Goal: Information Seeking & Learning: Compare options

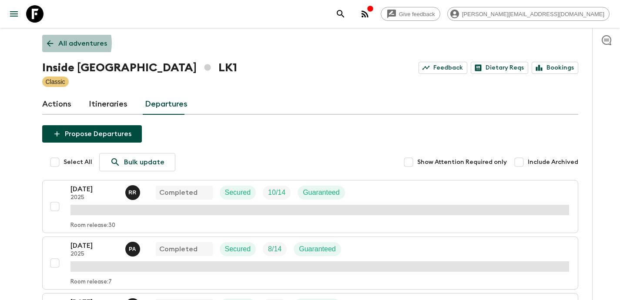
click at [65, 43] on p "All adventures" at bounding box center [82, 43] width 49 height 10
click at [49, 43] on icon at bounding box center [50, 44] width 10 height 10
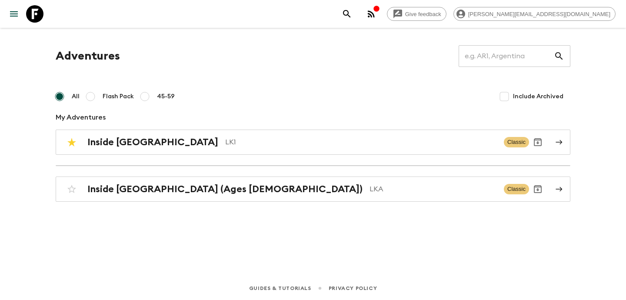
click at [84, 54] on h1 "Adventures" at bounding box center [88, 55] width 64 height 17
click at [39, 11] on icon at bounding box center [34, 13] width 17 height 17
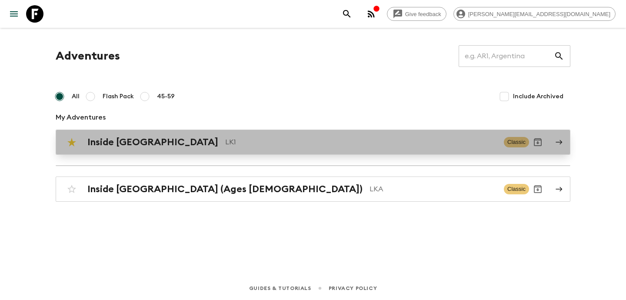
click at [143, 142] on h2 "Inside [GEOGRAPHIC_DATA]" at bounding box center [152, 142] width 131 height 11
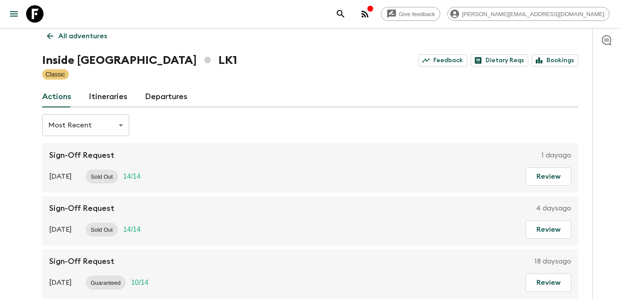
scroll to position [15, 0]
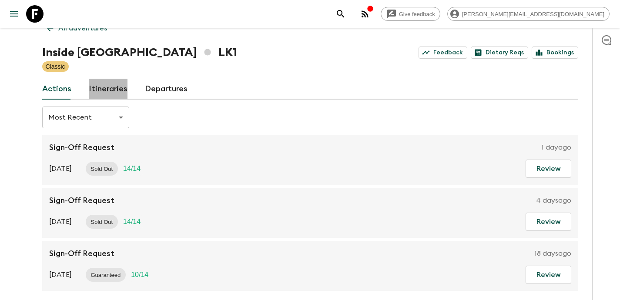
click at [115, 86] on link "Itineraries" at bounding box center [108, 89] width 39 height 21
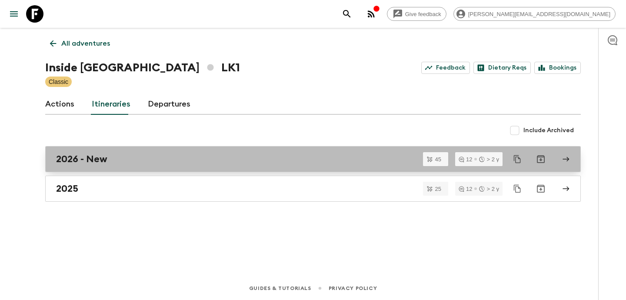
click at [129, 153] on div "2026 - New" at bounding box center [304, 158] width 497 height 11
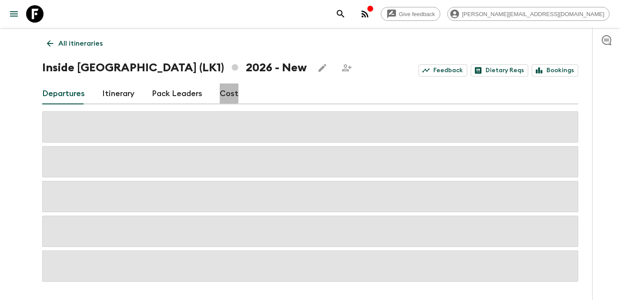
click at [220, 92] on link "Cost" at bounding box center [229, 93] width 19 height 21
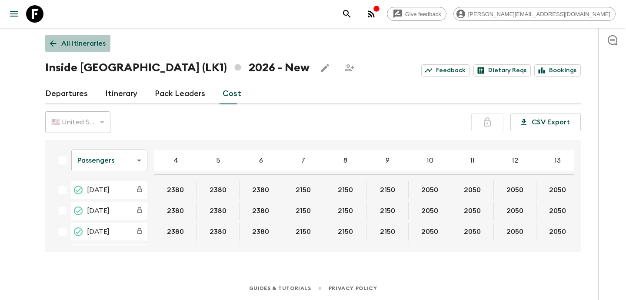
click at [47, 41] on link "All itineraries" at bounding box center [77, 43] width 65 height 17
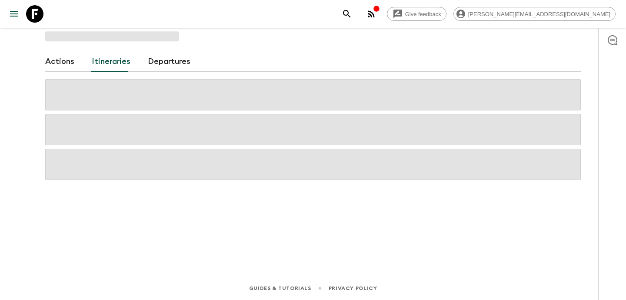
click at [47, 41] on span at bounding box center [112, 36] width 134 height 10
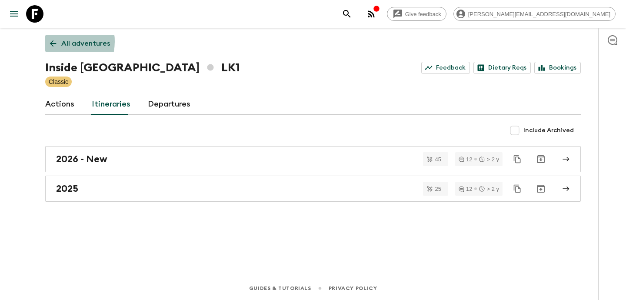
click at [55, 41] on icon at bounding box center [53, 44] width 10 height 10
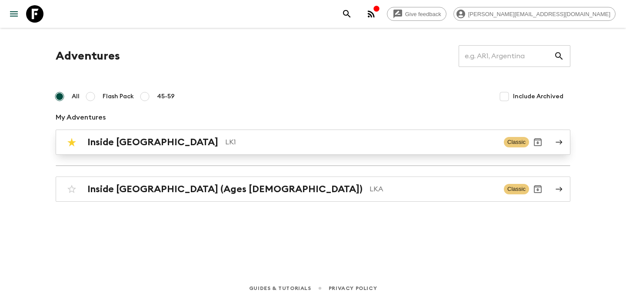
click at [116, 135] on div "Inside [GEOGRAPHIC_DATA] LK1 Classic" at bounding box center [296, 141] width 466 height 17
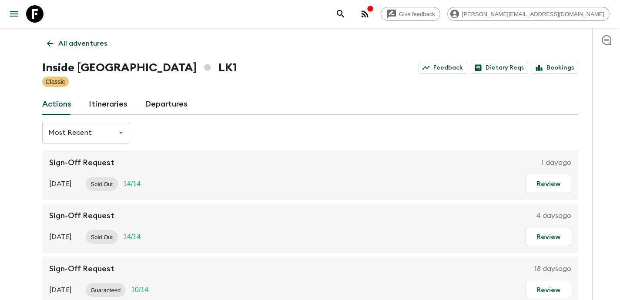
click at [121, 108] on link "Itineraries" at bounding box center [108, 104] width 39 height 21
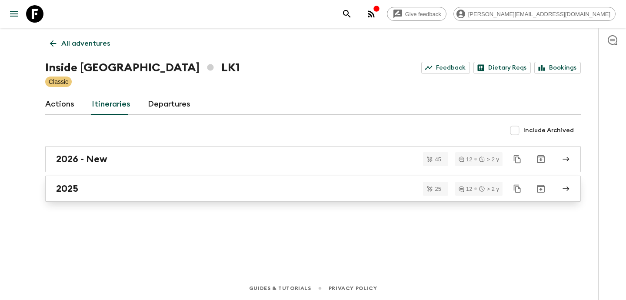
click at [120, 194] on div "2025" at bounding box center [304, 188] width 497 height 11
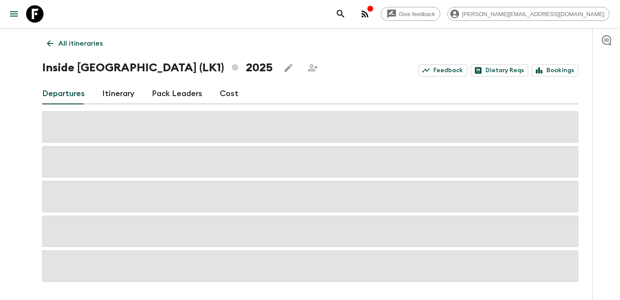
click at [220, 92] on link "Cost" at bounding box center [229, 93] width 19 height 21
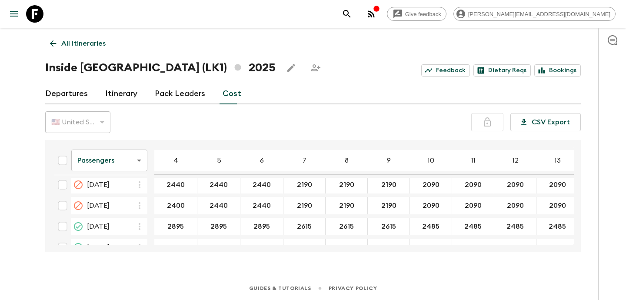
scroll to position [779, 0]
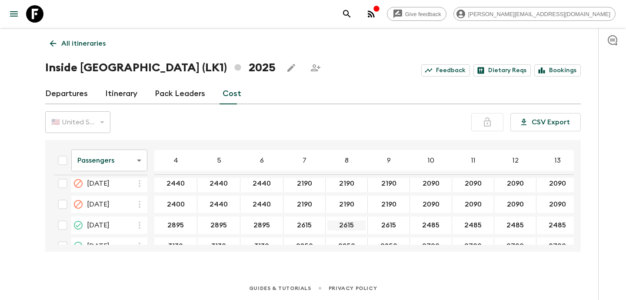
drag, startPoint x: 352, startPoint y: 224, endPoint x: 340, endPoint y: 225, distance: 12.7
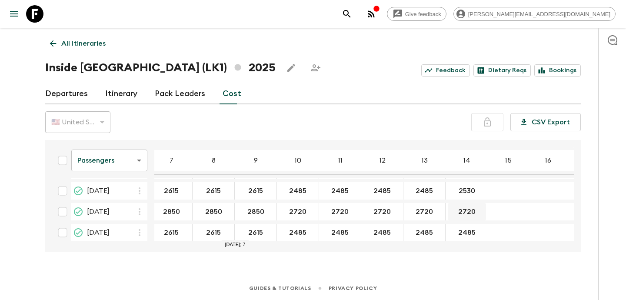
scroll to position [817, 133]
click at [47, 39] on link "All itineraries" at bounding box center [77, 43] width 65 height 17
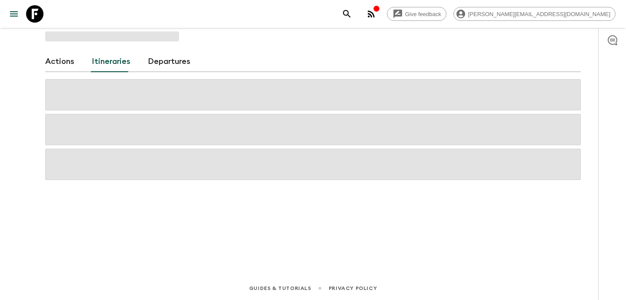
click at [47, 39] on span at bounding box center [112, 36] width 134 height 10
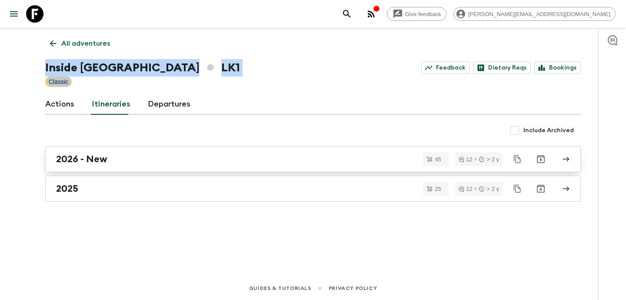
click at [112, 166] on link "2026 - New" at bounding box center [313, 159] width 536 height 26
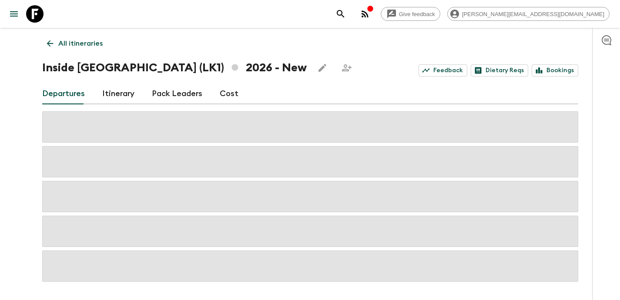
click at [259, 92] on div "Departures Itinerary Pack Leaders Cost" at bounding box center [310, 93] width 536 height 21
click at [226, 96] on link "Cost" at bounding box center [229, 93] width 19 height 21
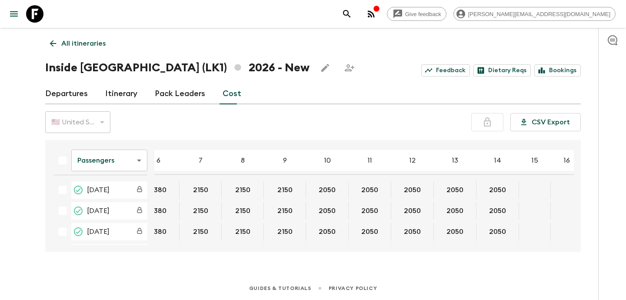
scroll to position [0, 103]
drag, startPoint x: 495, startPoint y: 189, endPoint x: 475, endPoint y: 190, distance: 20.0
click at [478, 190] on button "2050" at bounding box center [497, 189] width 38 height 17
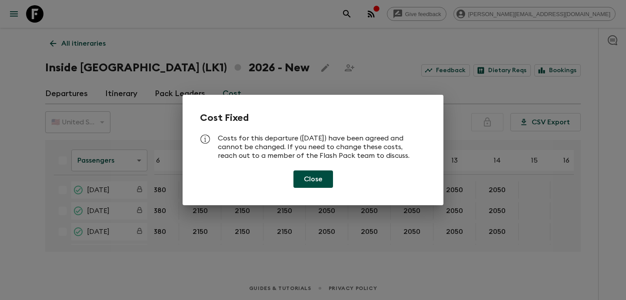
drag, startPoint x: 305, startPoint y: 176, endPoint x: 333, endPoint y: 177, distance: 28.3
click at [306, 176] on button "Close" at bounding box center [314, 178] width 40 height 17
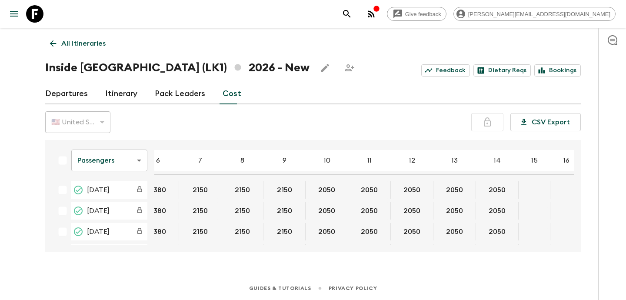
click at [493, 190] on button "2050" at bounding box center [497, 189] width 38 height 17
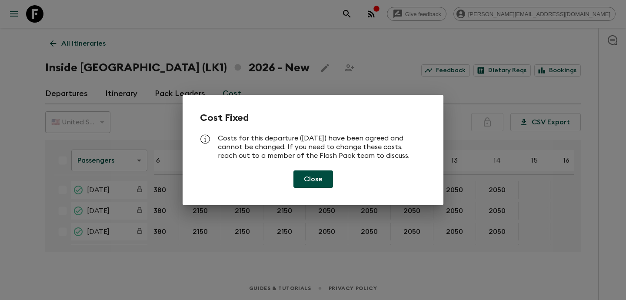
click at [493, 190] on div "Cost Fixed Costs for this departure ([DATE]) have been agreed and cannot be cha…" at bounding box center [313, 150] width 626 height 300
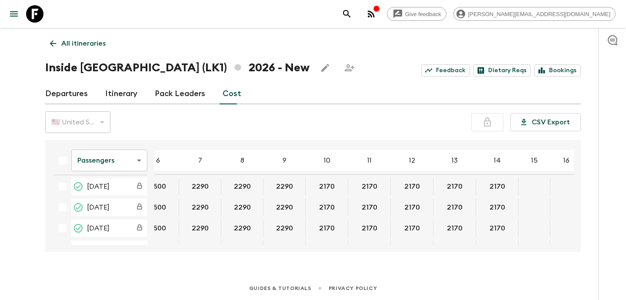
scroll to position [67, 103]
drag, startPoint x: 190, startPoint y: 245, endPoint x: 168, endPoint y: 244, distance: 21.7
click at [168, 244] on div "Passengers passengersCost ​ 4 5 6 7 8 9 10 11 12 13 14 15 16 17 18 [DATE] 2380 …" at bounding box center [313, 196] width 536 height 112
click at [170, 240] on button "2500" at bounding box center [158, 248] width 38 height 17
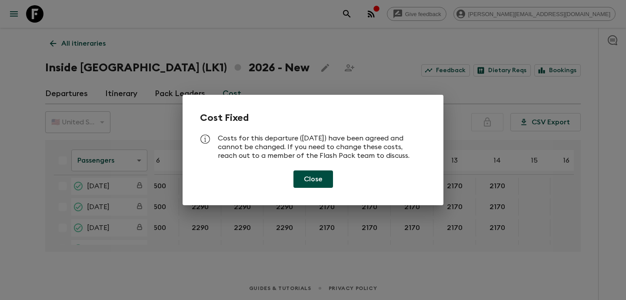
click at [170, 243] on div "Cost Fixed Costs for this departure ([DATE]) have been agreed and cannot be cha…" at bounding box center [313, 150] width 626 height 300
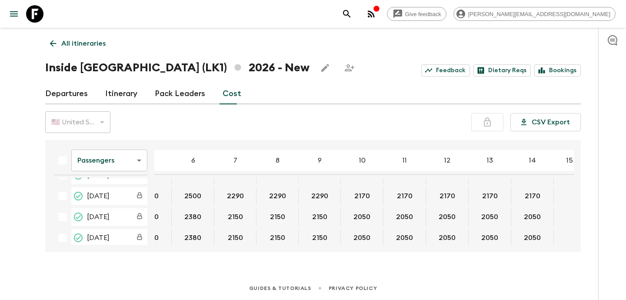
scroll to position [0, 68]
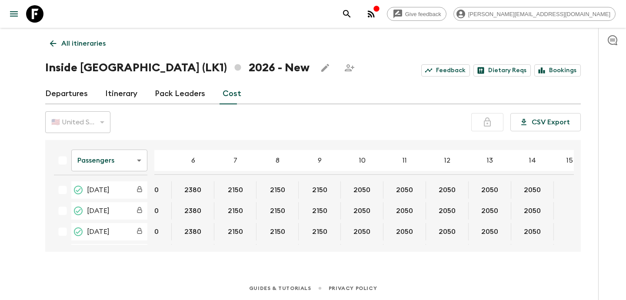
click at [55, 44] on icon at bounding box center [53, 44] width 10 height 10
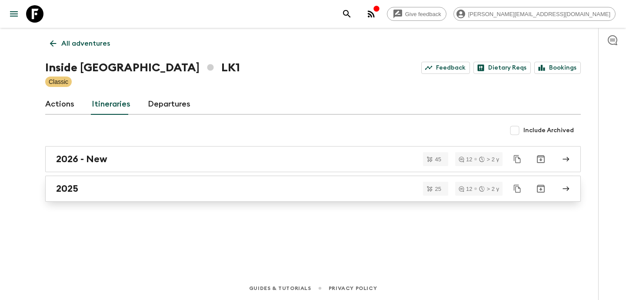
click at [103, 183] on div "2025" at bounding box center [304, 188] width 497 height 11
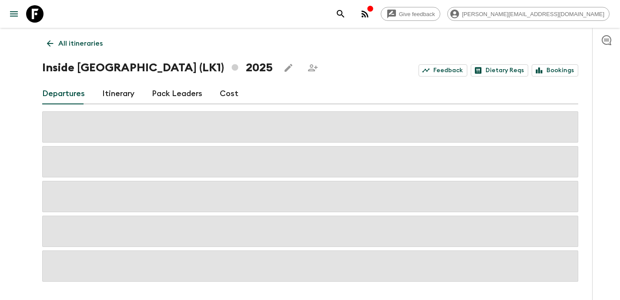
click at [224, 91] on link "Cost" at bounding box center [229, 93] width 19 height 21
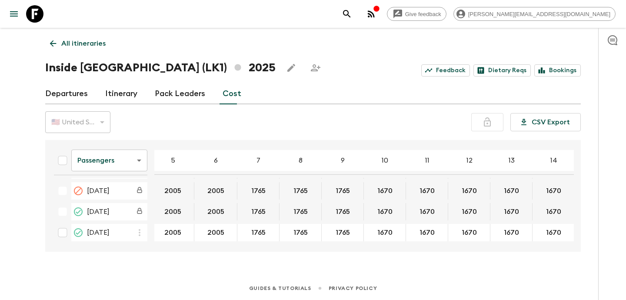
scroll to position [521, 46]
click at [53, 40] on icon at bounding box center [53, 43] width 7 height 7
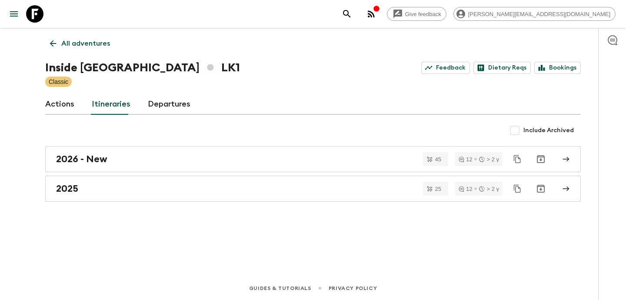
click at [53, 44] on icon at bounding box center [53, 44] width 10 height 10
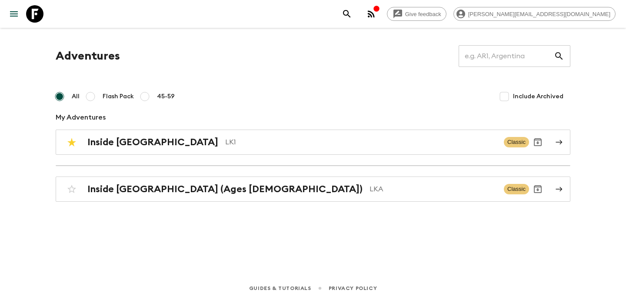
click at [176, 204] on div "Adventures ​ All Flash Pack 45-59 Include Archived My Adventures Inside [GEOGRA…" at bounding box center [313, 140] width 557 height 224
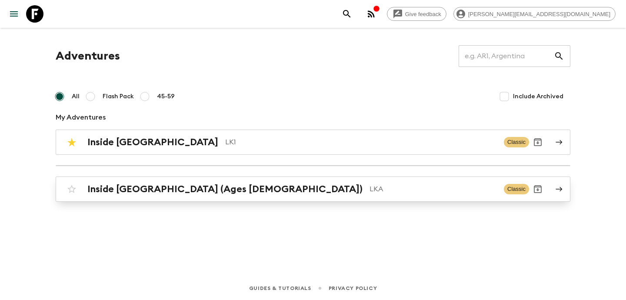
click at [172, 193] on h2 "Inside [GEOGRAPHIC_DATA] (Ages [DEMOGRAPHIC_DATA])" at bounding box center [224, 188] width 275 height 11
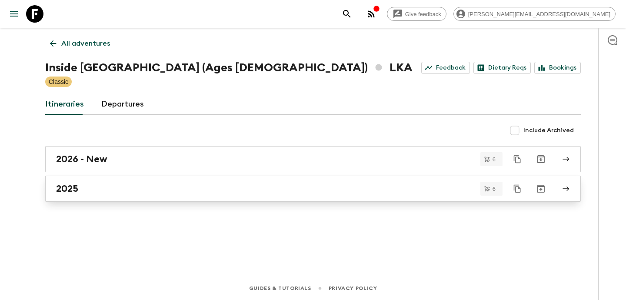
click at [101, 188] on div "2025" at bounding box center [304, 188] width 497 height 11
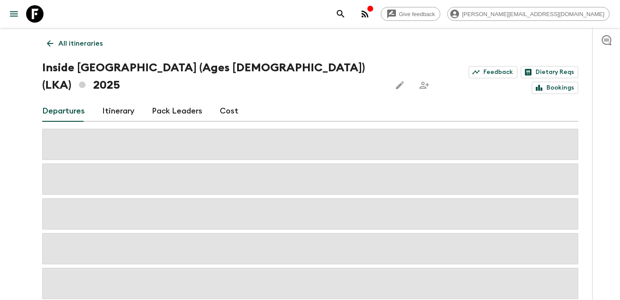
click at [222, 101] on link "Cost" at bounding box center [229, 111] width 19 height 21
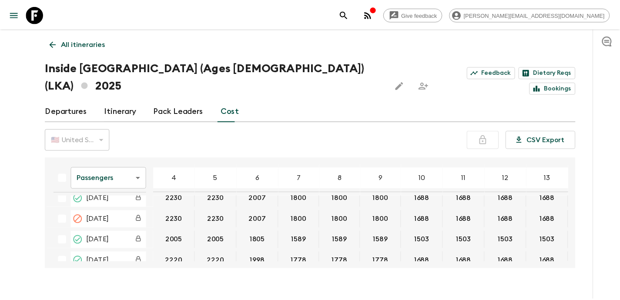
scroll to position [31, 0]
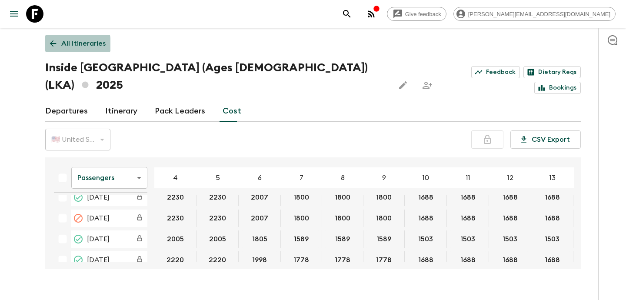
click at [49, 45] on icon at bounding box center [53, 44] width 10 height 10
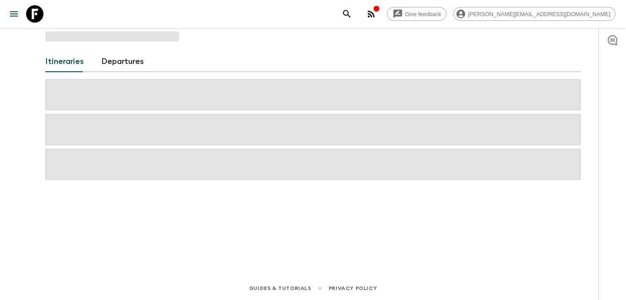
click at [49, 45] on div "Itineraries Departures" at bounding box center [313, 140] width 557 height 224
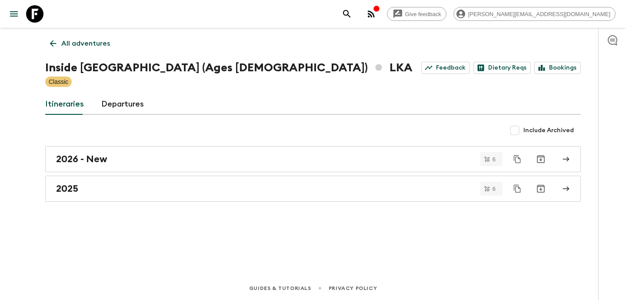
click at [52, 37] on link "All adventures" at bounding box center [80, 43] width 70 height 17
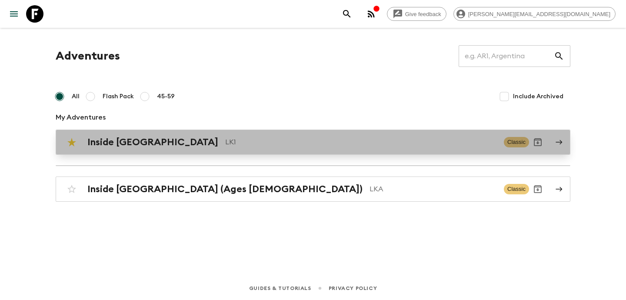
click at [175, 149] on div "Inside [GEOGRAPHIC_DATA] LK1 Classic" at bounding box center [296, 141] width 466 height 17
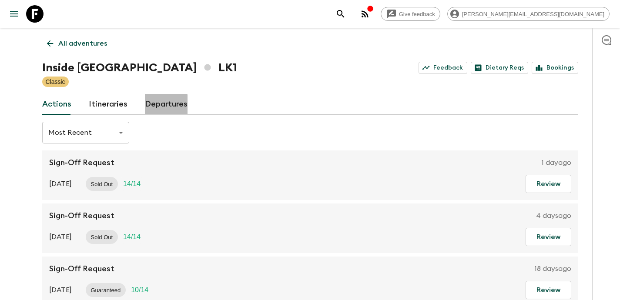
click at [160, 108] on link "Departures" at bounding box center [166, 104] width 43 height 21
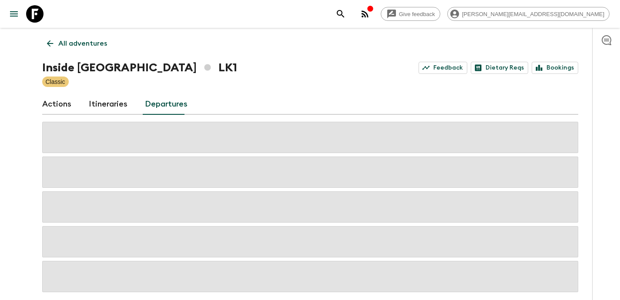
click at [91, 102] on link "Itineraries" at bounding box center [108, 104] width 39 height 21
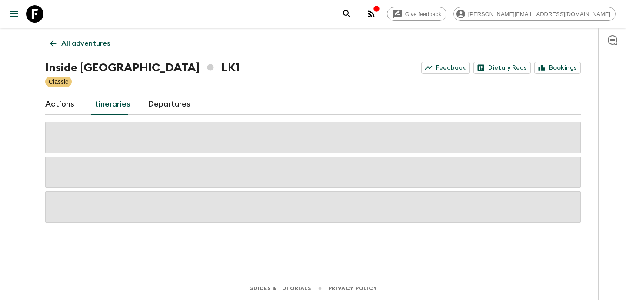
click at [380, 13] on div "button" at bounding box center [376, 9] width 7 height 9
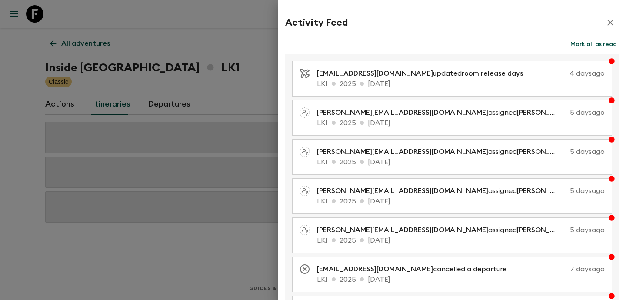
click at [605, 25] on icon "button" at bounding box center [610, 22] width 10 height 10
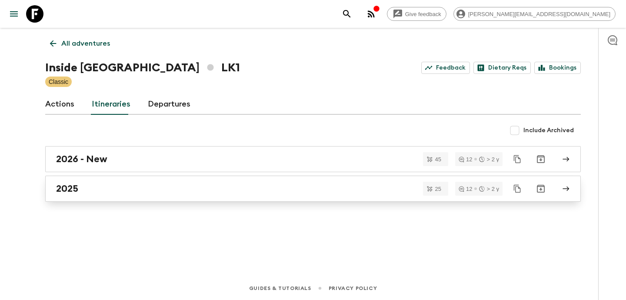
click at [99, 200] on link "2025" at bounding box center [313, 189] width 536 height 26
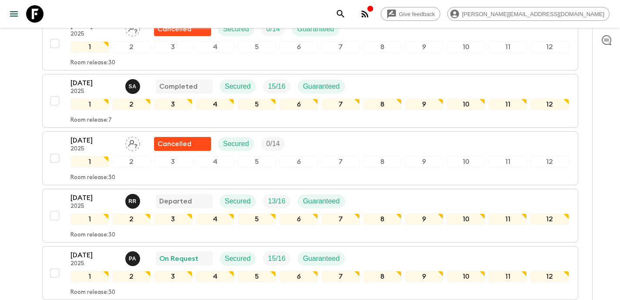
scroll to position [534, 0]
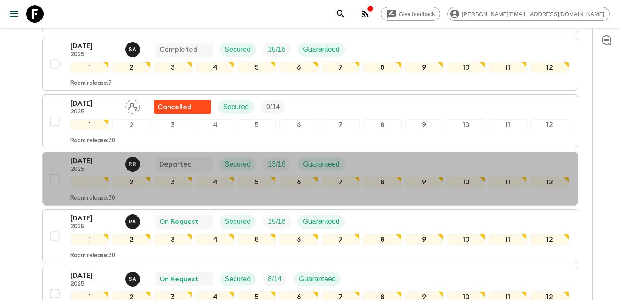
click at [93, 158] on p "[DATE]" at bounding box center [94, 161] width 48 height 10
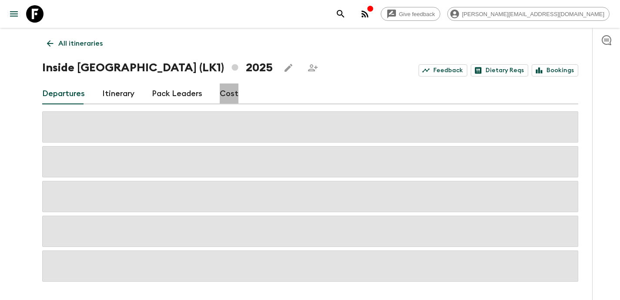
click at [224, 88] on link "Cost" at bounding box center [229, 93] width 19 height 21
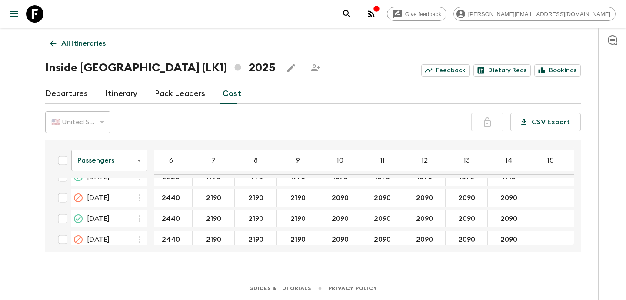
scroll to position [723, 72]
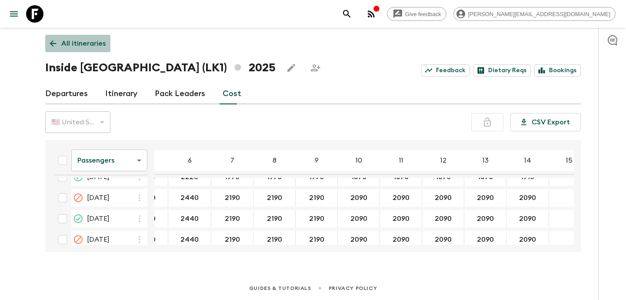
click at [52, 40] on icon at bounding box center [53, 44] width 10 height 10
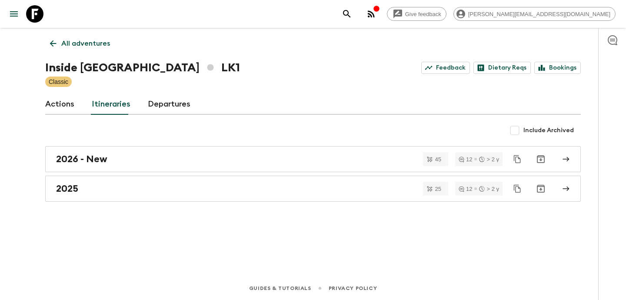
click at [44, 36] on div "All adventures Inside [GEOGRAPHIC_DATA] LK1 Feedback Dietary Reqs Bookings Clas…" at bounding box center [313, 140] width 557 height 224
click at [53, 44] on icon at bounding box center [53, 44] width 10 height 10
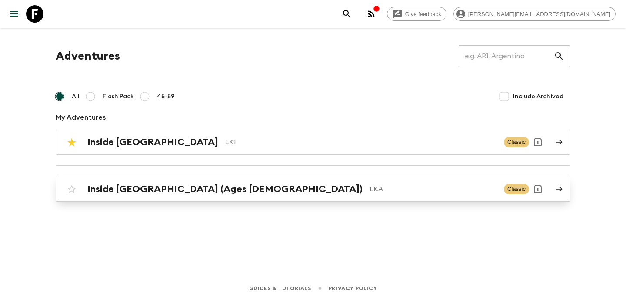
click at [151, 199] on link "Inside [GEOGRAPHIC_DATA] (Ages [DEMOGRAPHIC_DATA]) LKA Classic" at bounding box center [313, 189] width 515 height 25
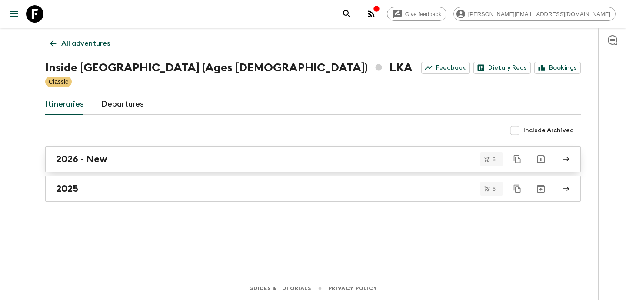
click at [141, 162] on div "2026 - New" at bounding box center [304, 158] width 497 height 11
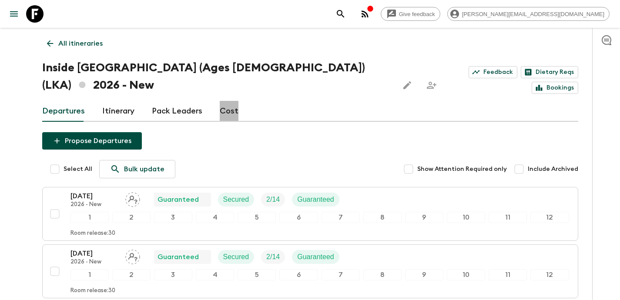
click at [227, 101] on link "Cost" at bounding box center [229, 111] width 19 height 21
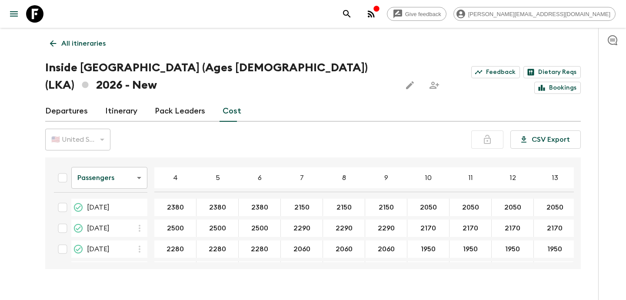
click at [41, 42] on div "All itineraries Inside [GEOGRAPHIC_DATA] (Ages [DEMOGRAPHIC_DATA]) (LKA) 2026 -…" at bounding box center [313, 148] width 557 height 241
click at [55, 43] on icon at bounding box center [53, 44] width 10 height 10
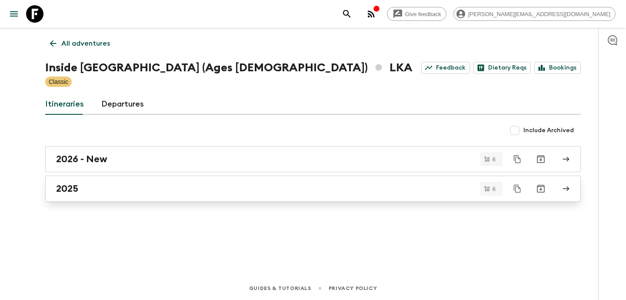
click at [122, 192] on div "2025" at bounding box center [304, 188] width 497 height 11
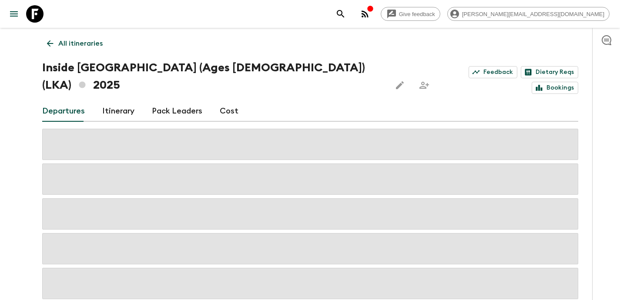
click at [231, 101] on link "Cost" at bounding box center [229, 111] width 19 height 21
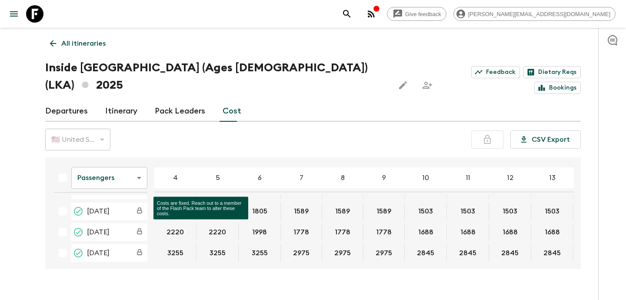
scroll to position [65, 0]
